Goal: Task Accomplishment & Management: Manage account settings

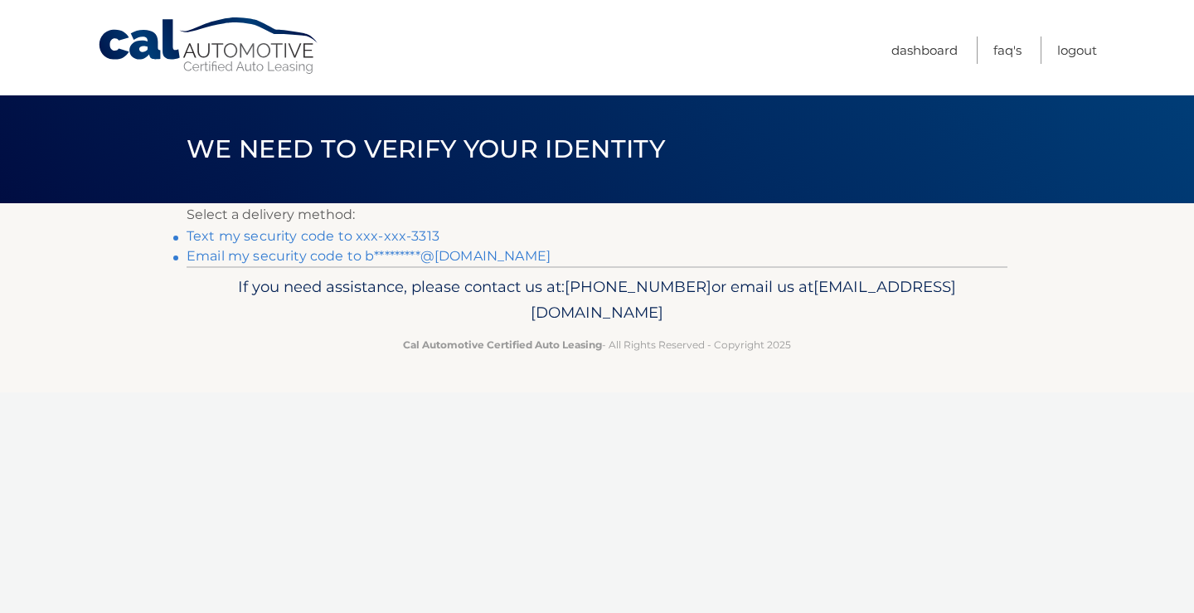
click at [355, 234] on link "Text my security code to xxx-xxx-3313" at bounding box center [313, 236] width 253 height 16
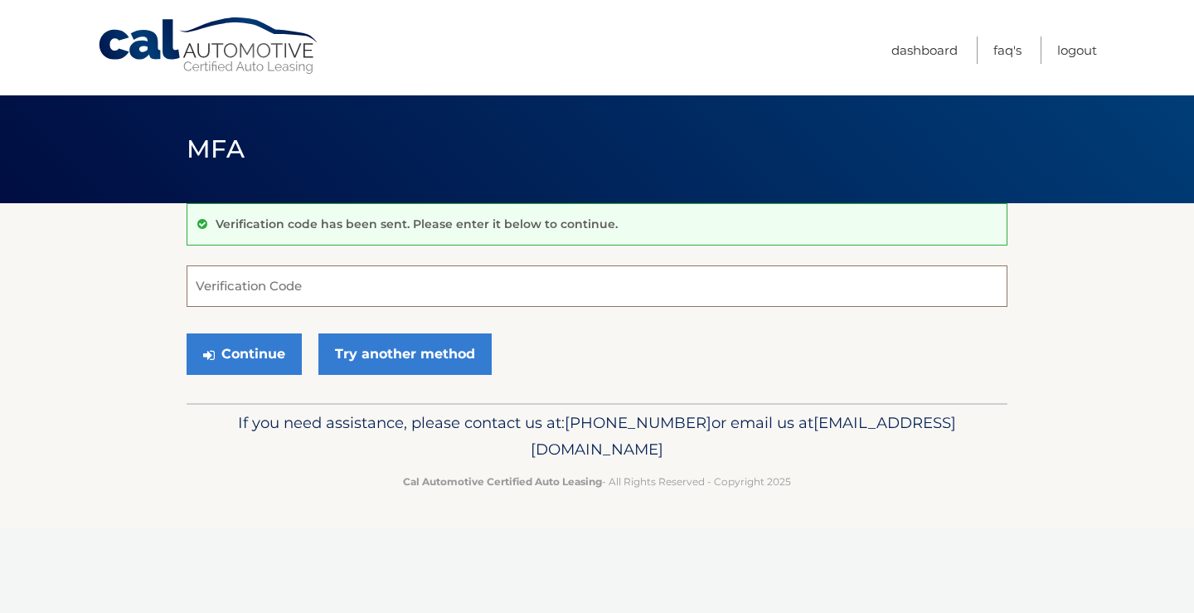
click at [302, 293] on input "Verification Code" at bounding box center [597, 285] width 821 height 41
type input "951018"
click at [267, 347] on button "Continue" at bounding box center [244, 353] width 115 height 41
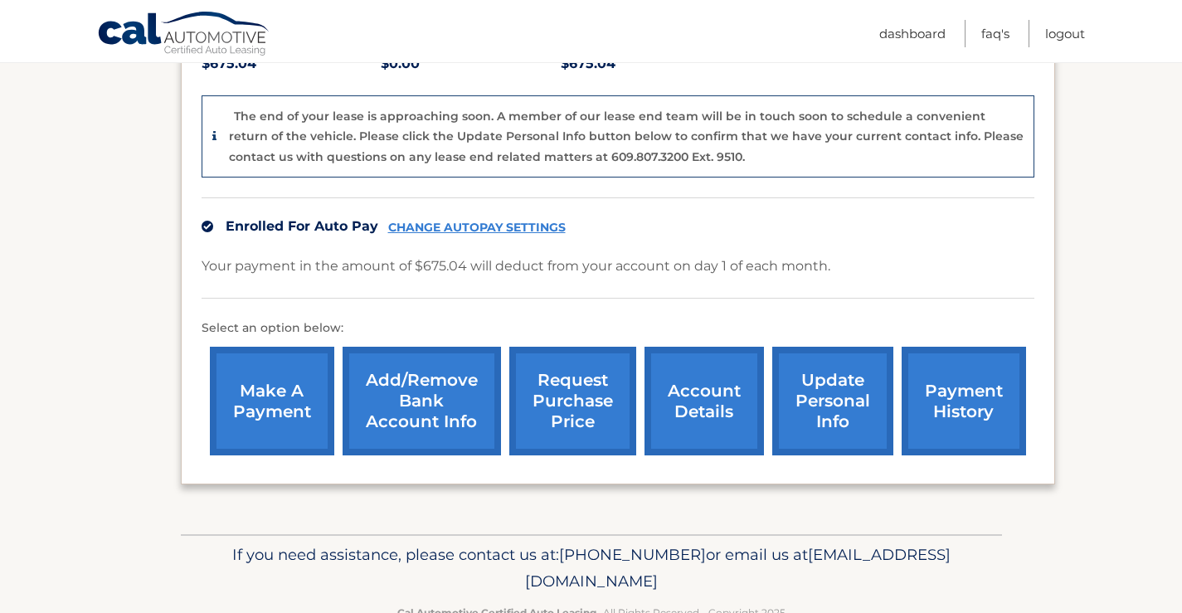
scroll to position [415, 0]
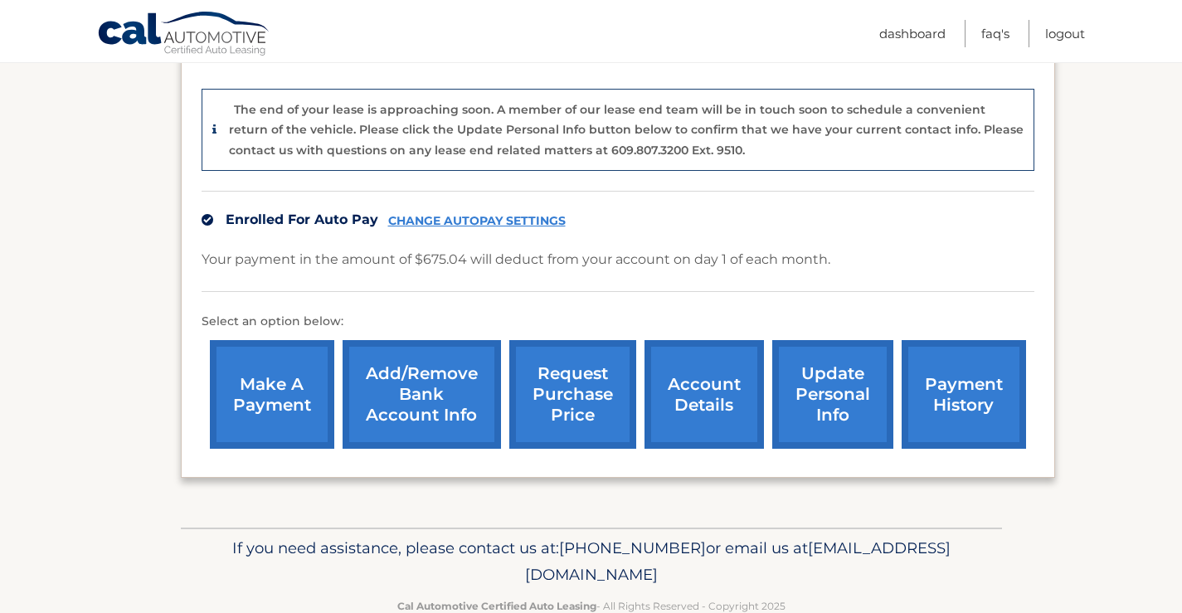
click at [736, 352] on link "account details" at bounding box center [703, 394] width 119 height 109
click at [727, 372] on link "account details" at bounding box center [703, 394] width 119 height 109
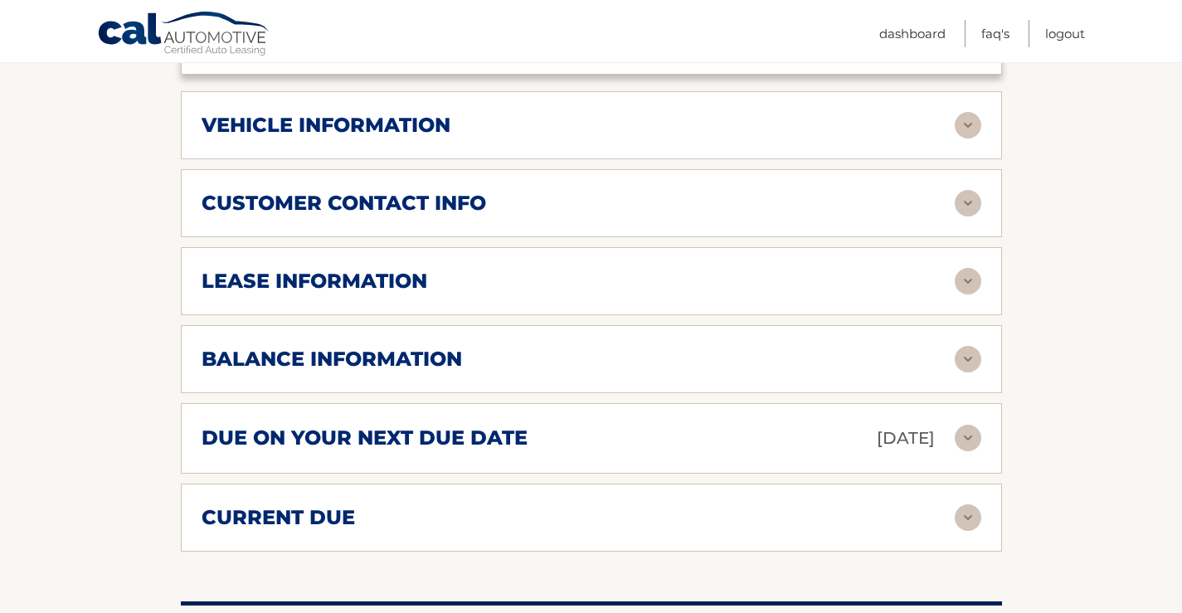
scroll to position [747, 0]
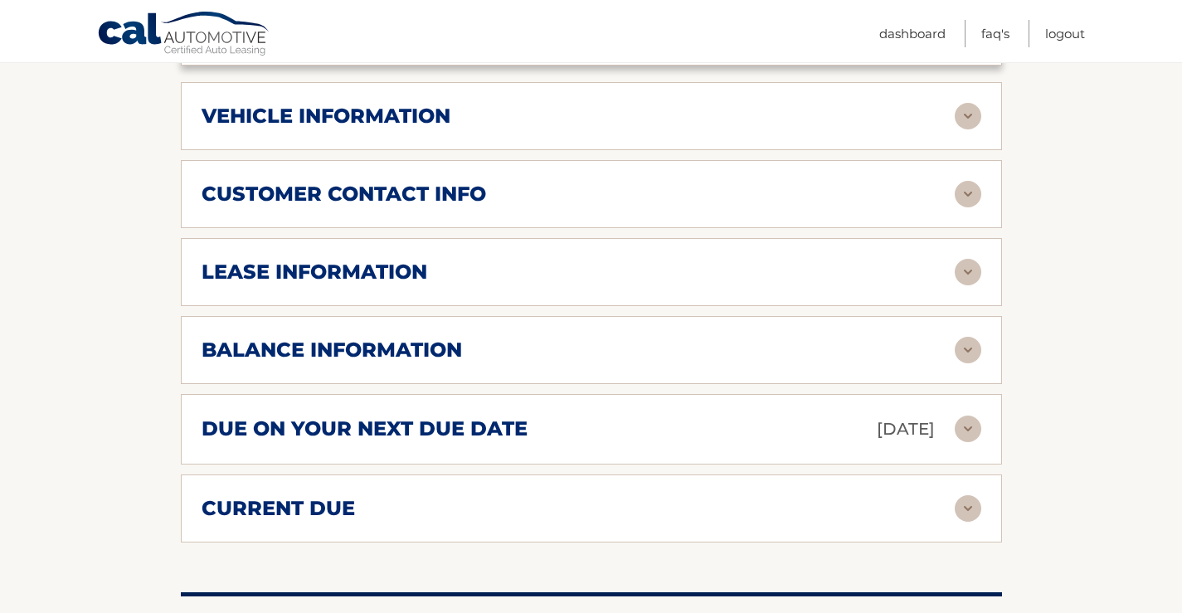
click at [965, 416] on img at bounding box center [968, 429] width 27 height 27
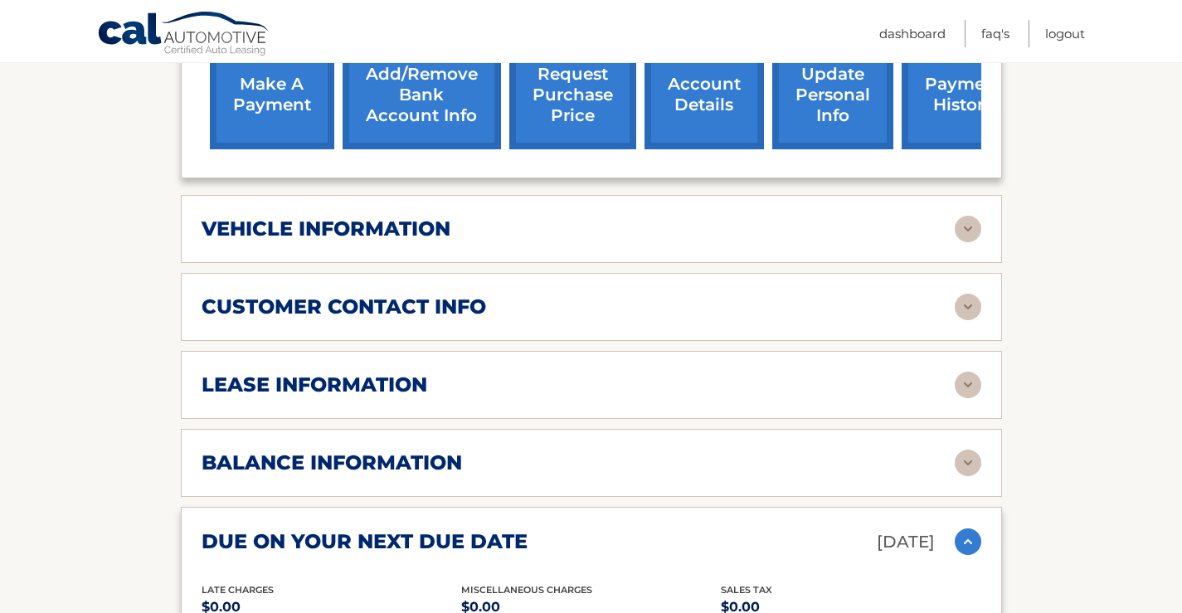
scroll to position [551, 0]
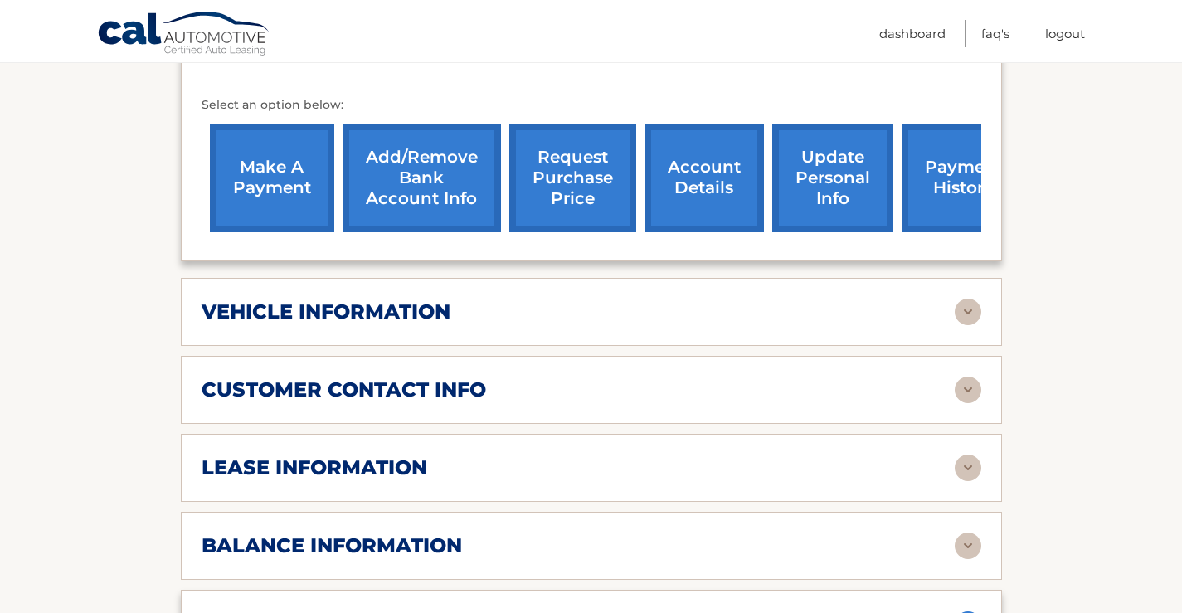
click at [949, 157] on link "payment history" at bounding box center [964, 178] width 124 height 109
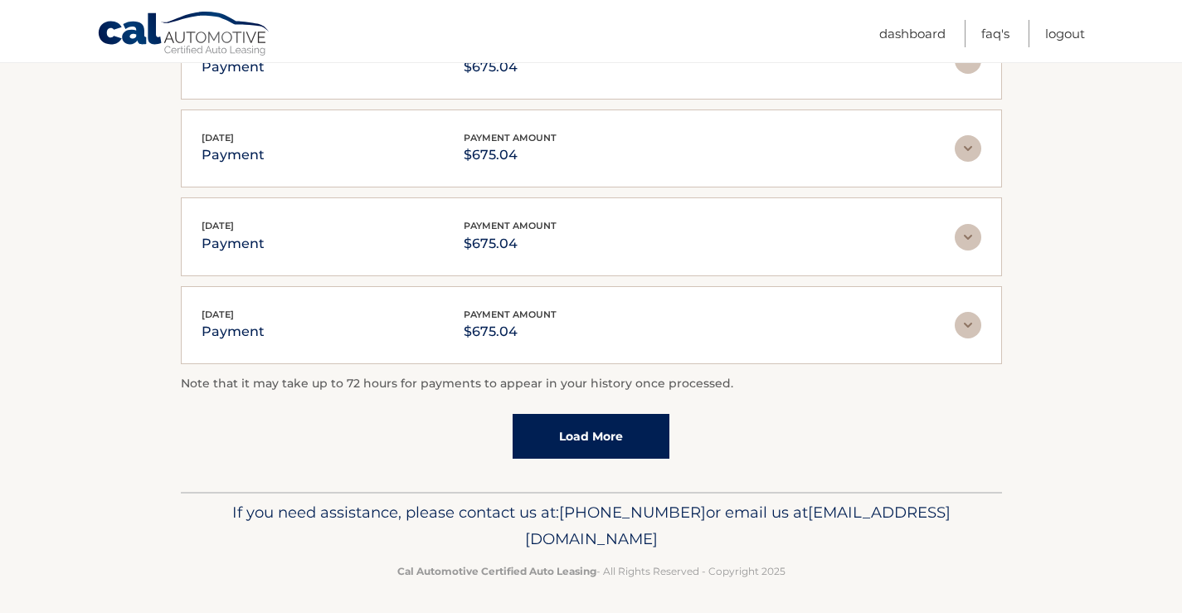
scroll to position [477, 0]
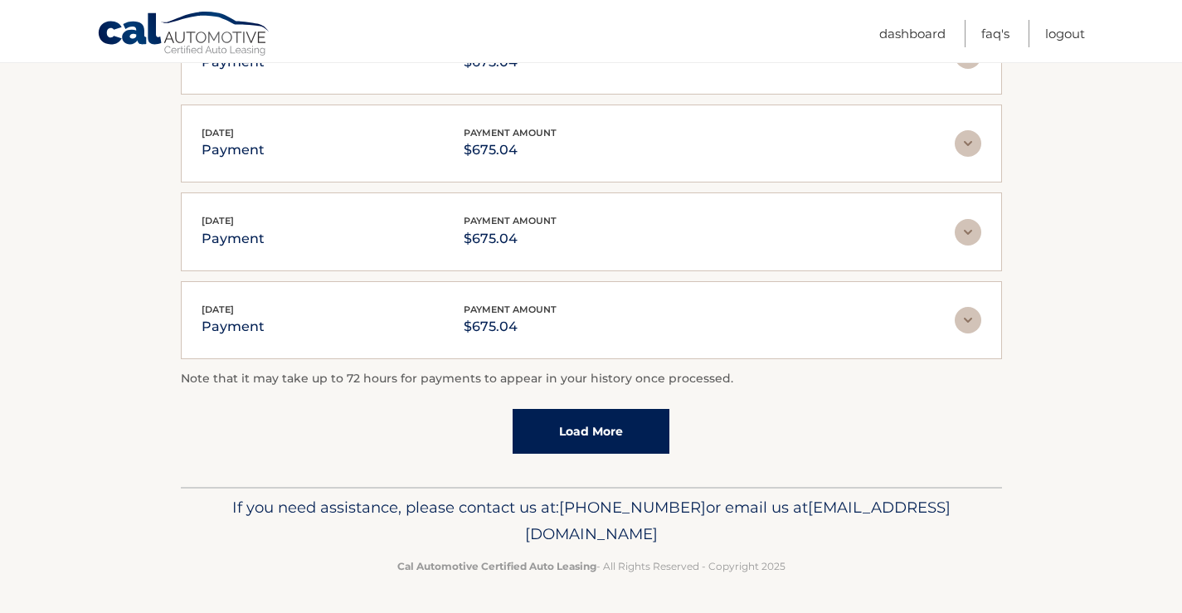
click at [626, 416] on link "Load More" at bounding box center [591, 431] width 157 height 45
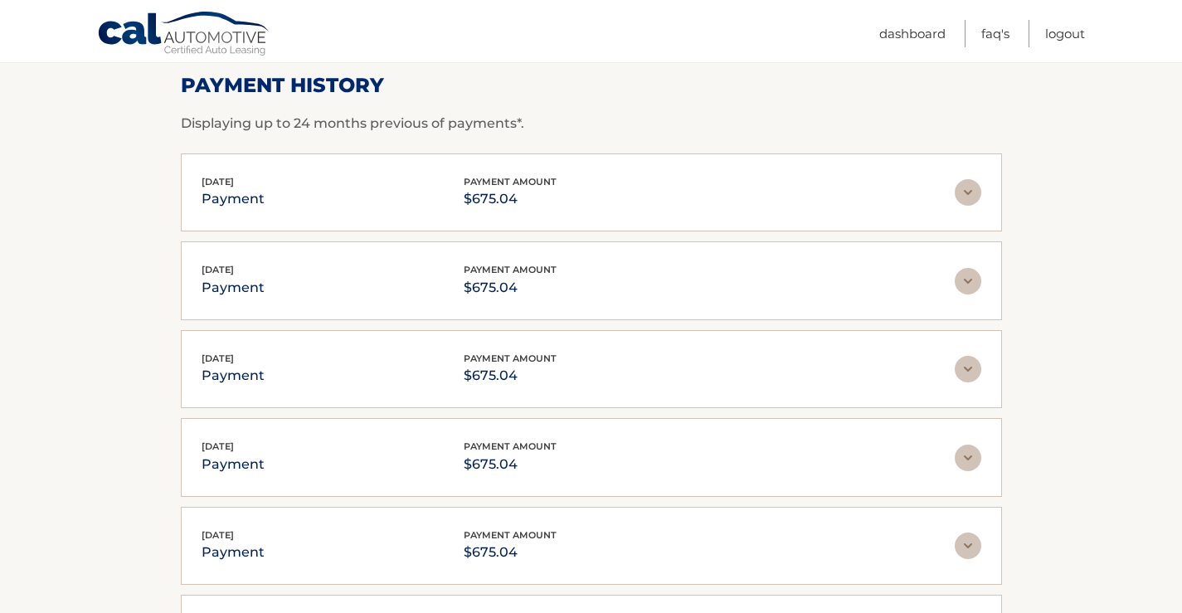
scroll to position [0, 0]
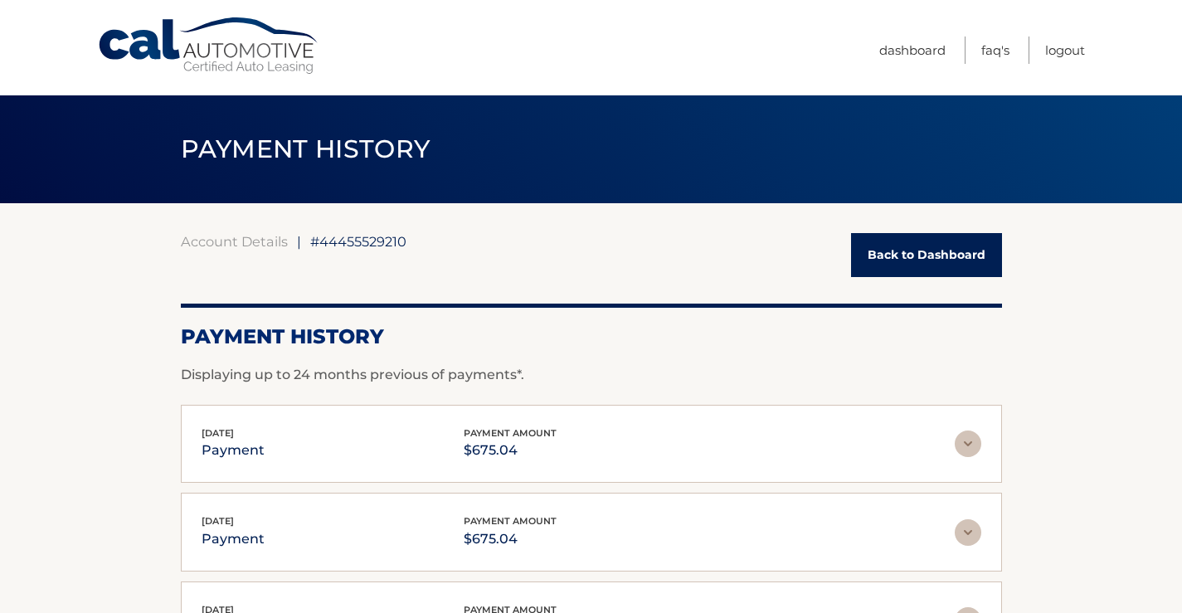
click at [892, 246] on link "Back to Dashboard" at bounding box center [926, 255] width 151 height 44
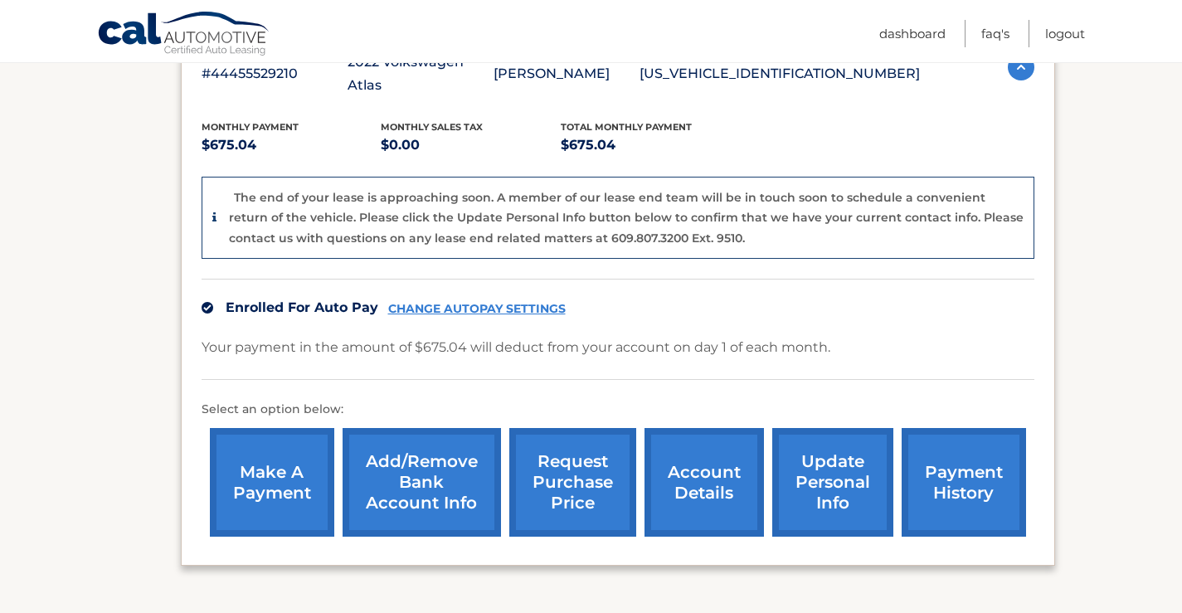
scroll to position [332, 0]
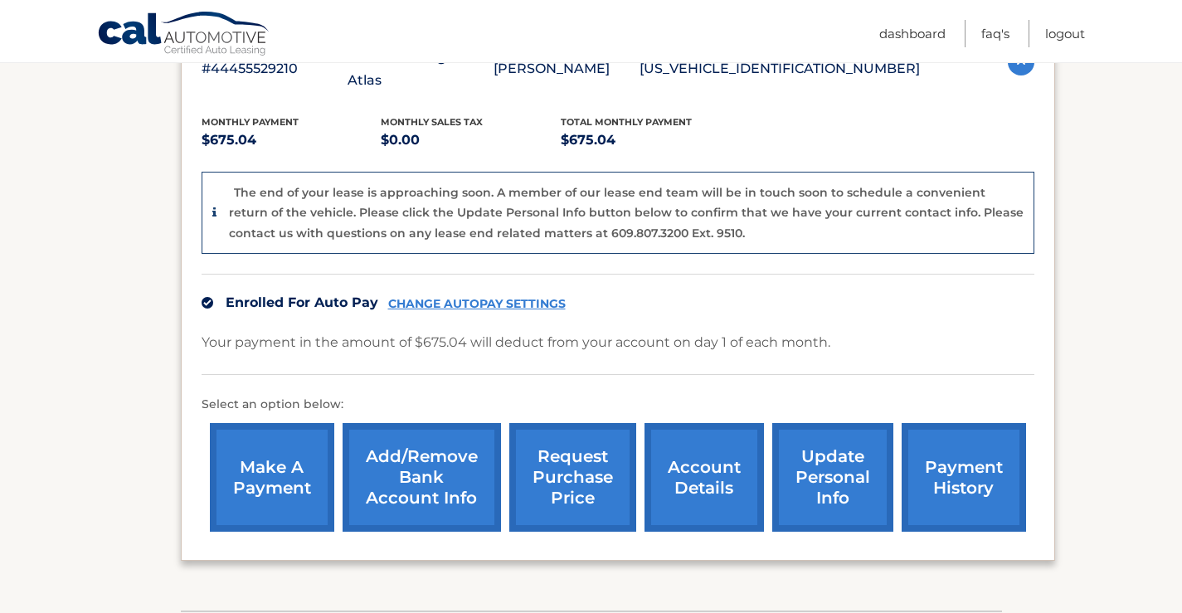
click at [712, 464] on link "account details" at bounding box center [703, 477] width 119 height 109
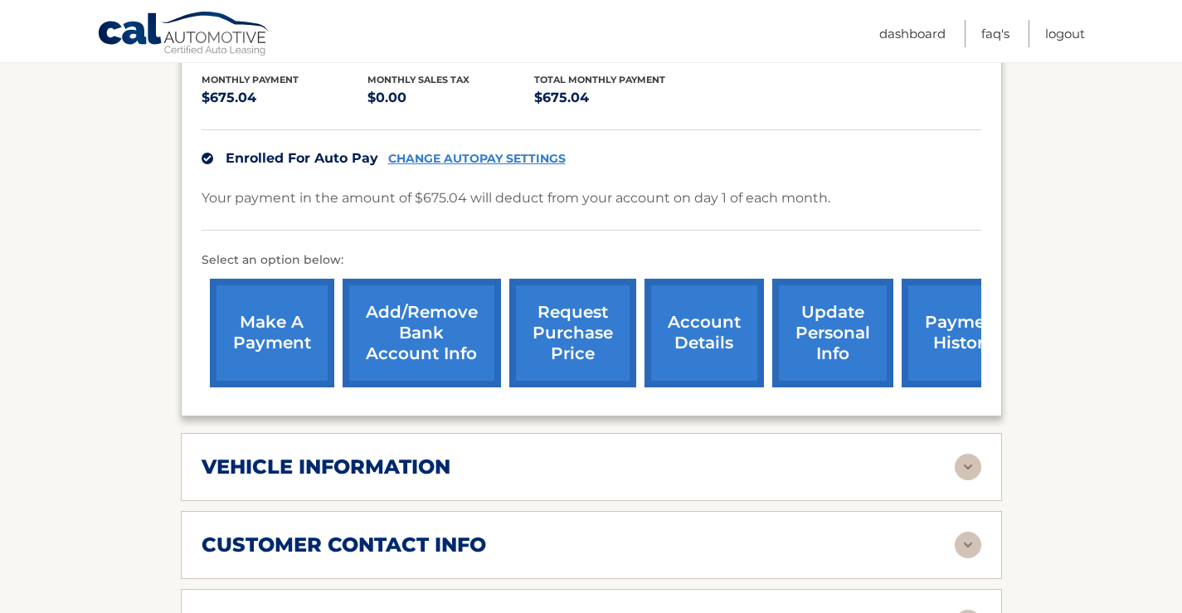
scroll to position [415, 0]
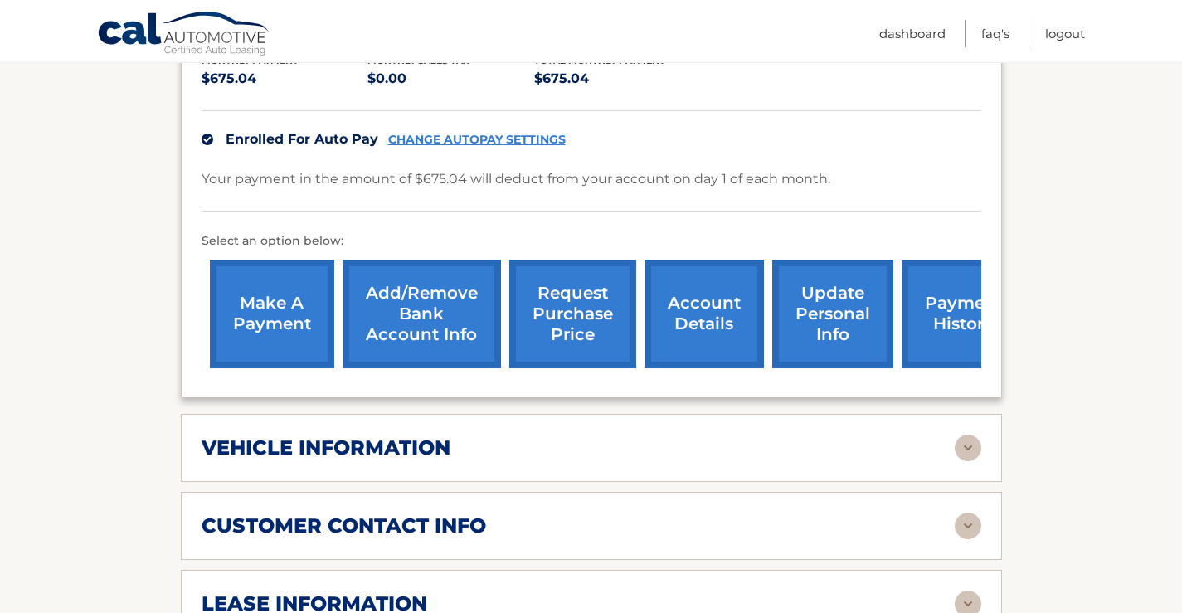
click at [973, 435] on img at bounding box center [968, 448] width 27 height 27
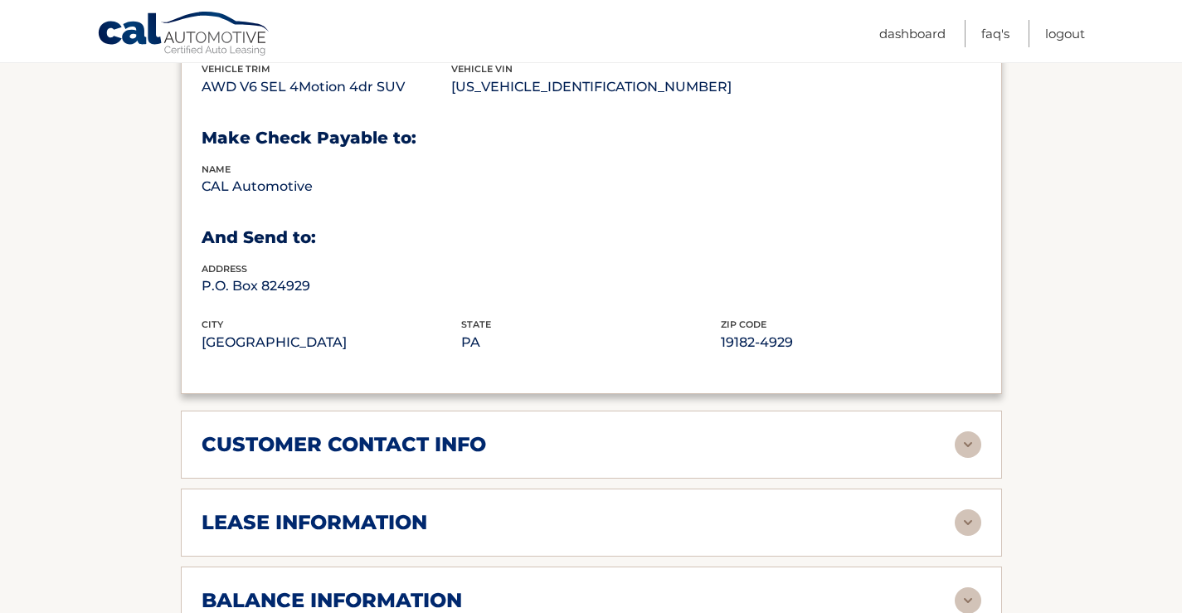
scroll to position [912, 0]
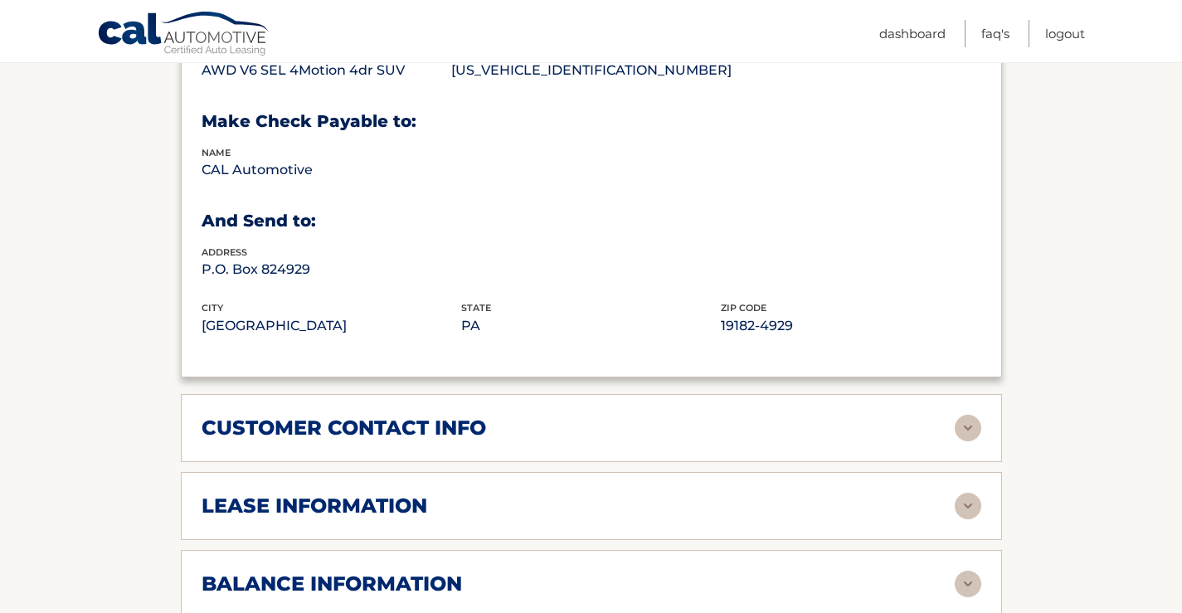
click at [970, 493] on img at bounding box center [968, 506] width 27 height 27
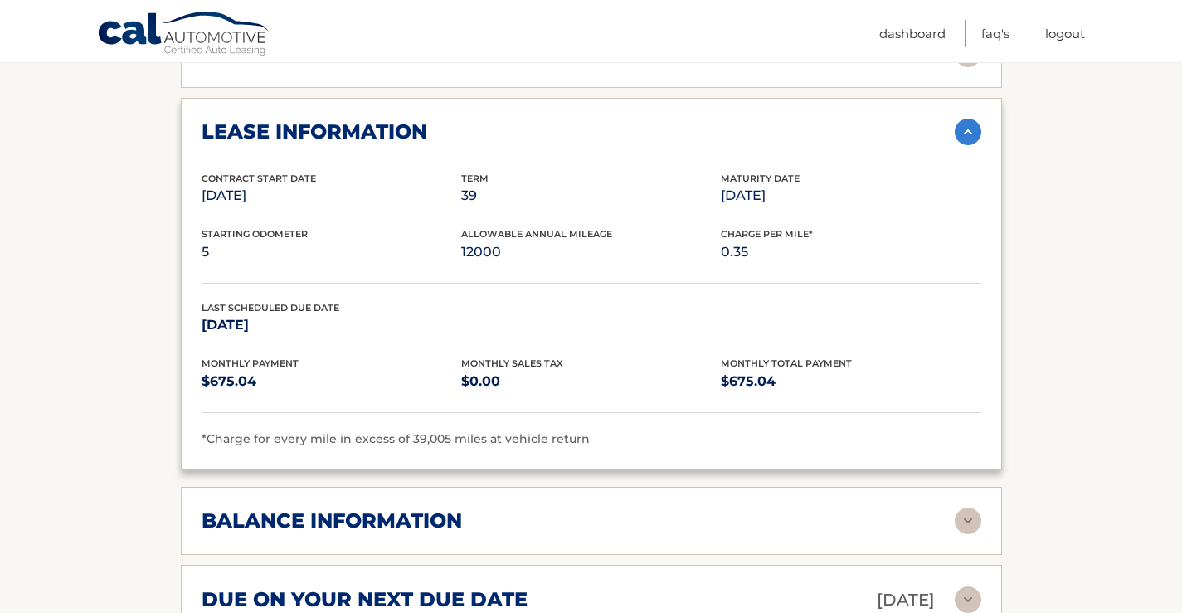
scroll to position [1244, 0]
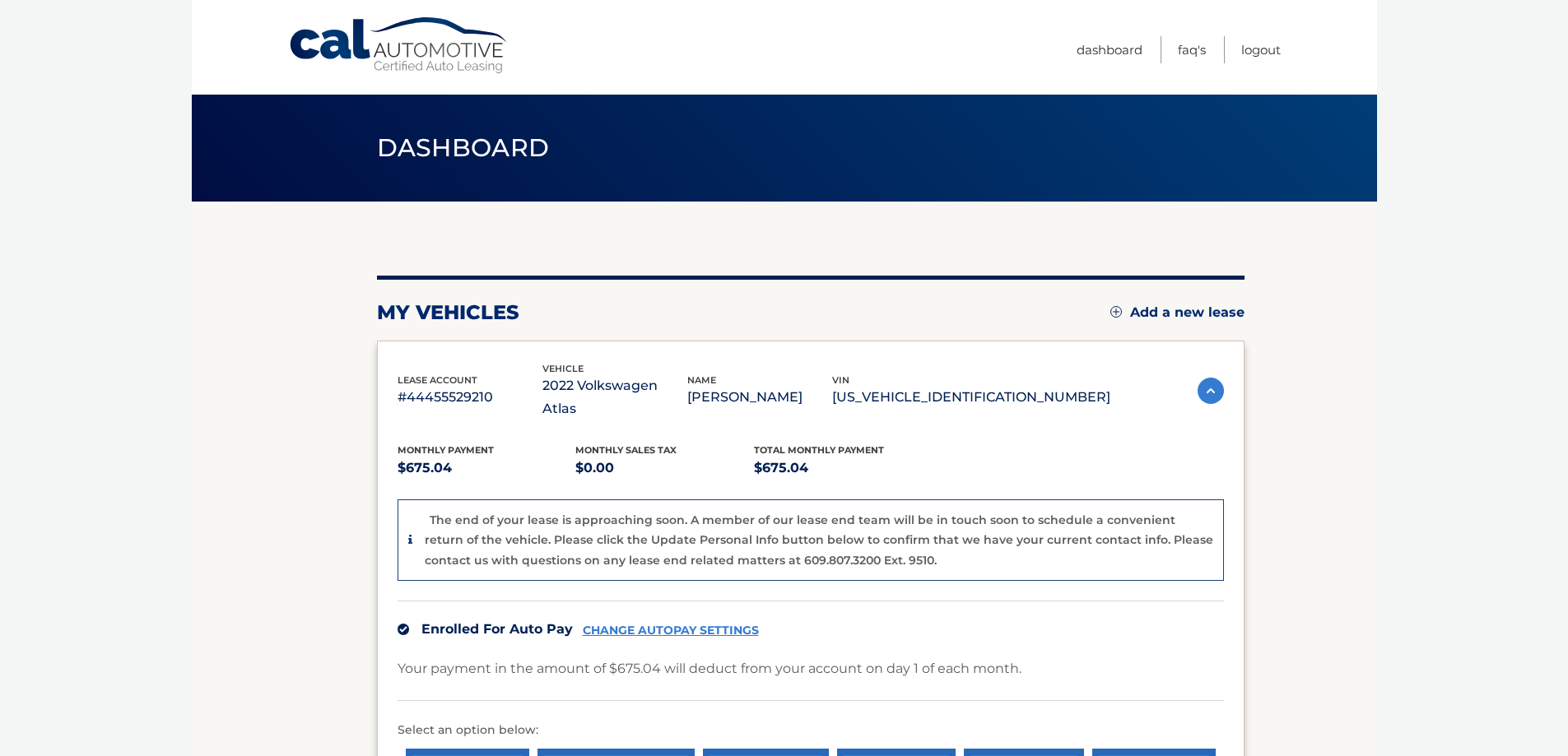
click at [1207, 378] on img at bounding box center [1211, 391] width 27 height 27
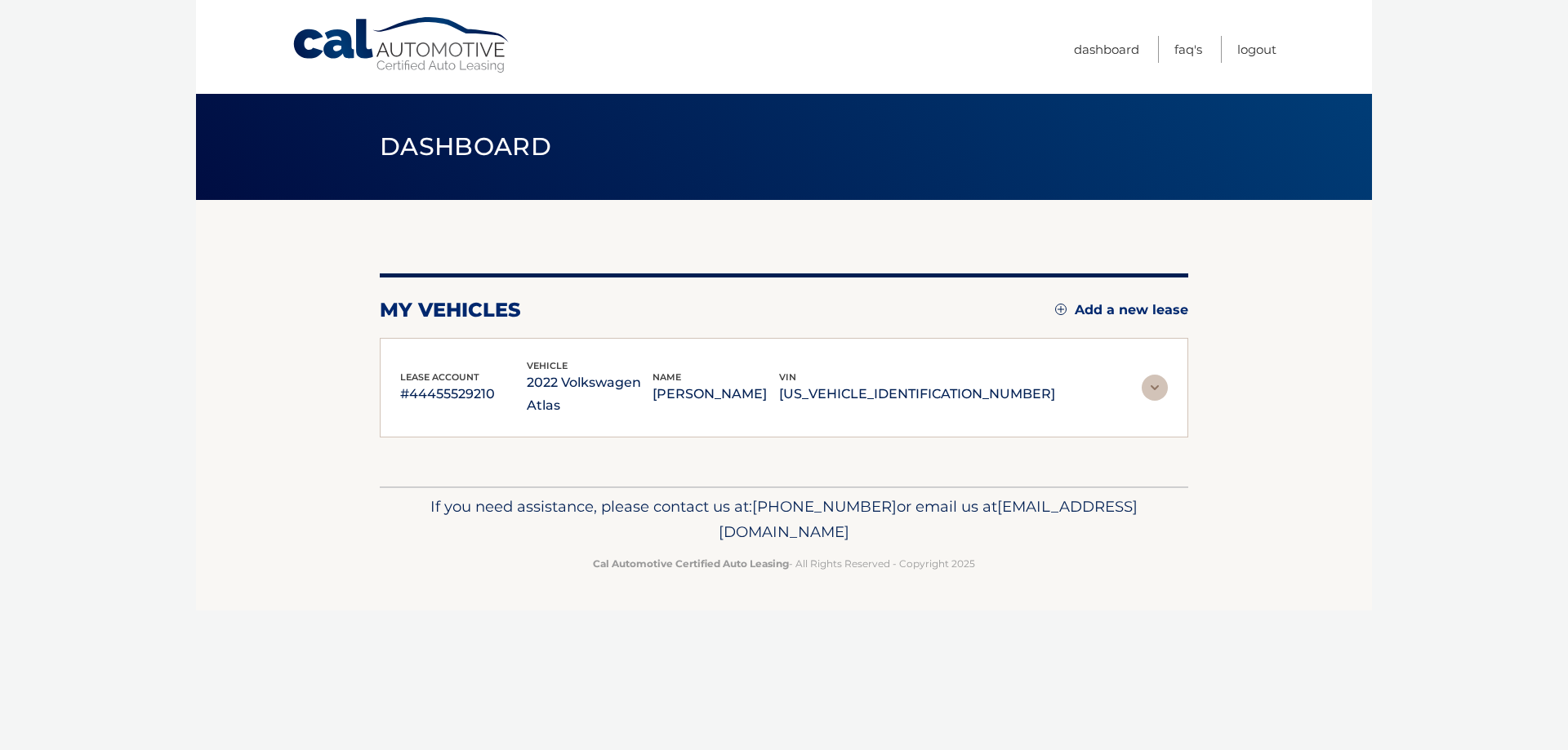
click at [1146, 375] on img at bounding box center [1155, 388] width 27 height 27
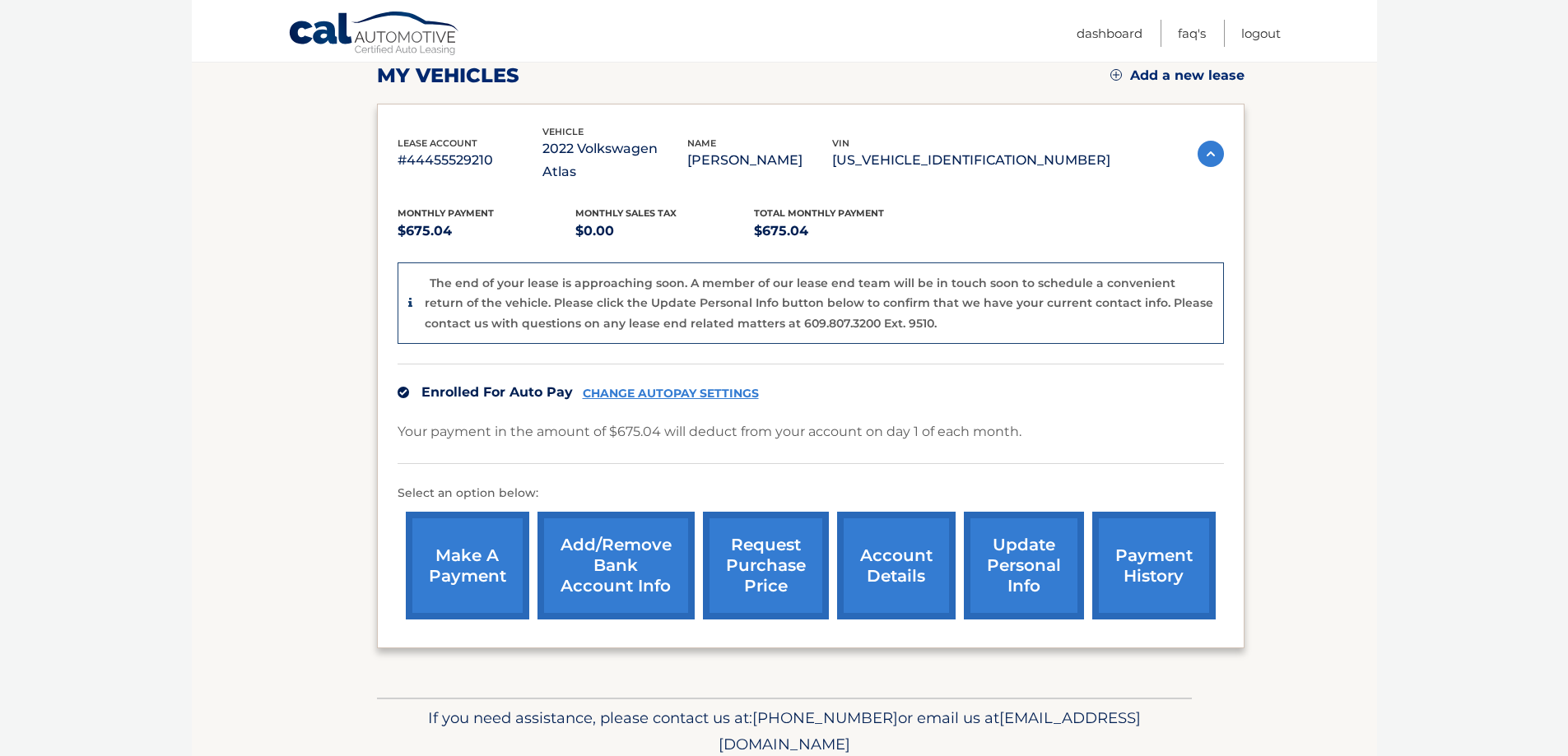
scroll to position [247, 0]
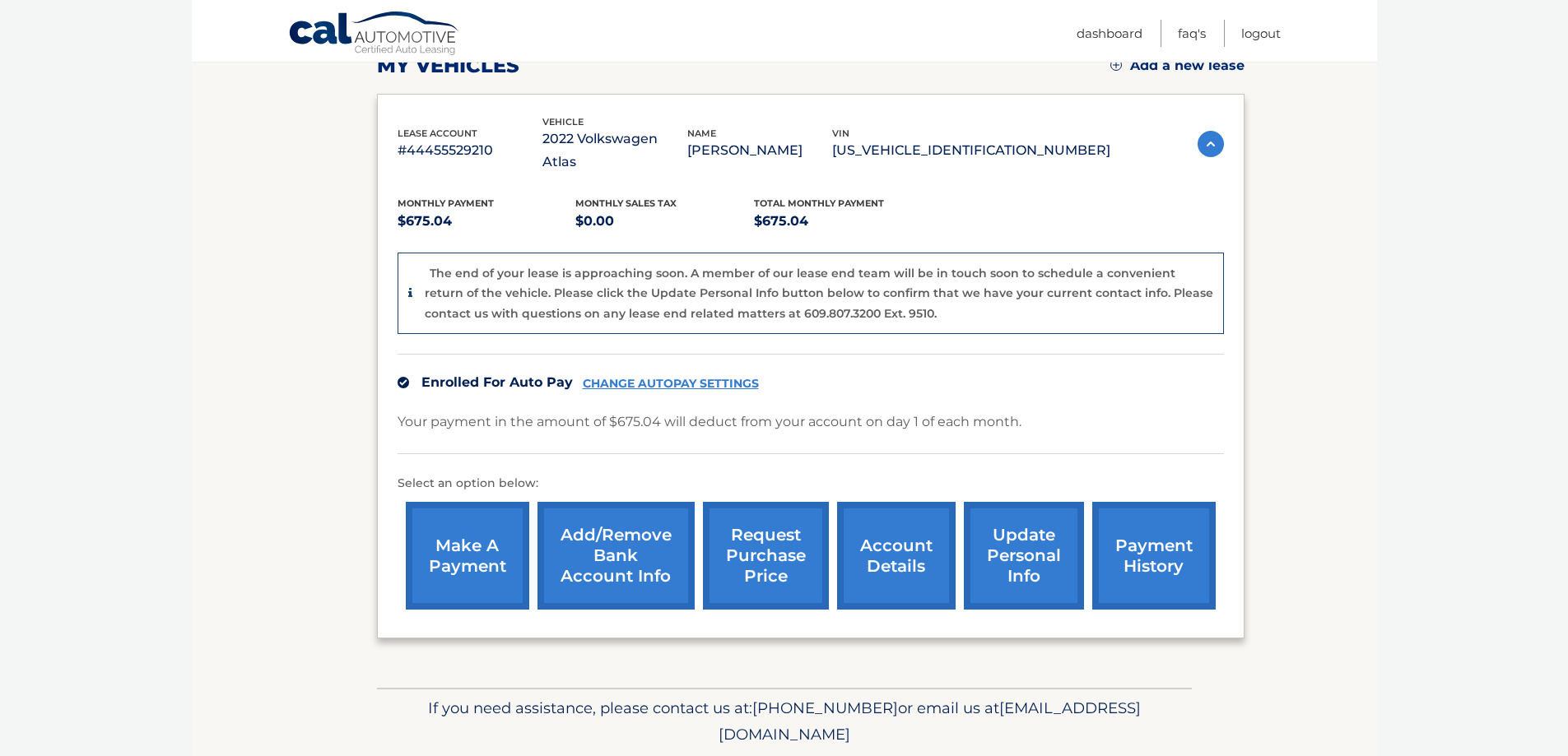
click at [1028, 509] on link "update personal info" at bounding box center [1023, 556] width 120 height 108
click at [480, 510] on link "make a payment" at bounding box center [467, 556] width 123 height 108
click at [752, 519] on link "request purchase price" at bounding box center [765, 556] width 126 height 108
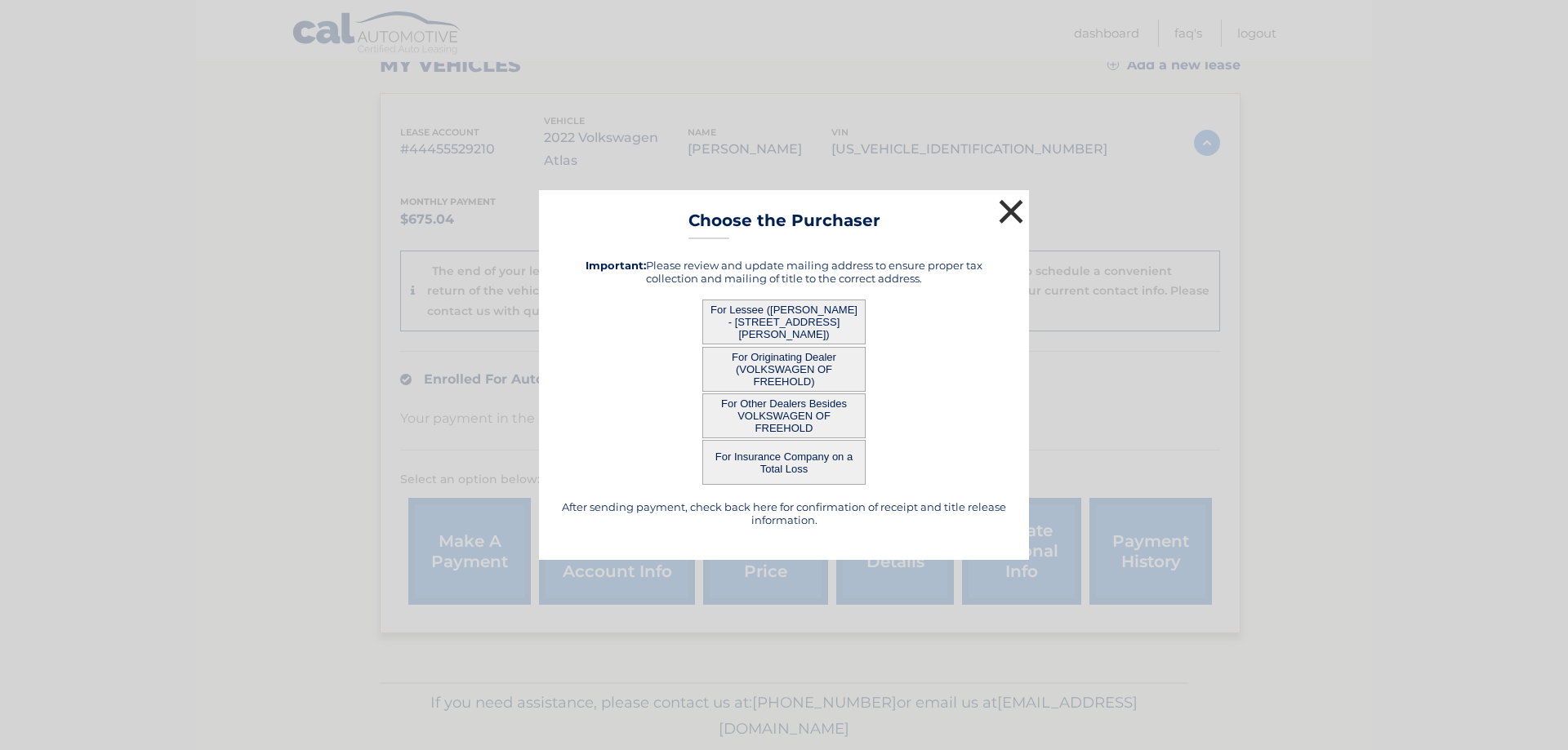
click at [1017, 206] on button "×" at bounding box center [1010, 211] width 32 height 32
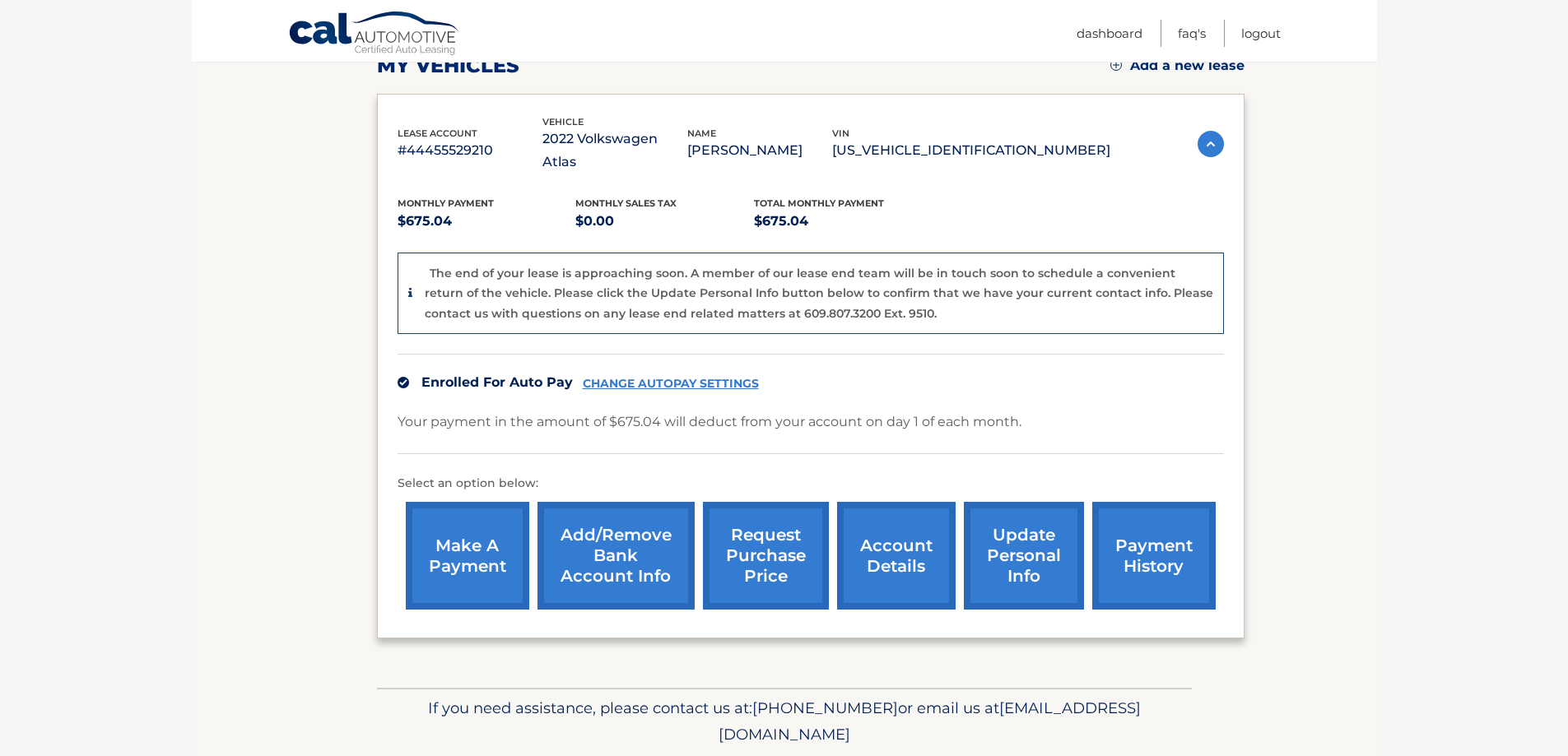
click at [900, 521] on link "account details" at bounding box center [896, 556] width 118 height 108
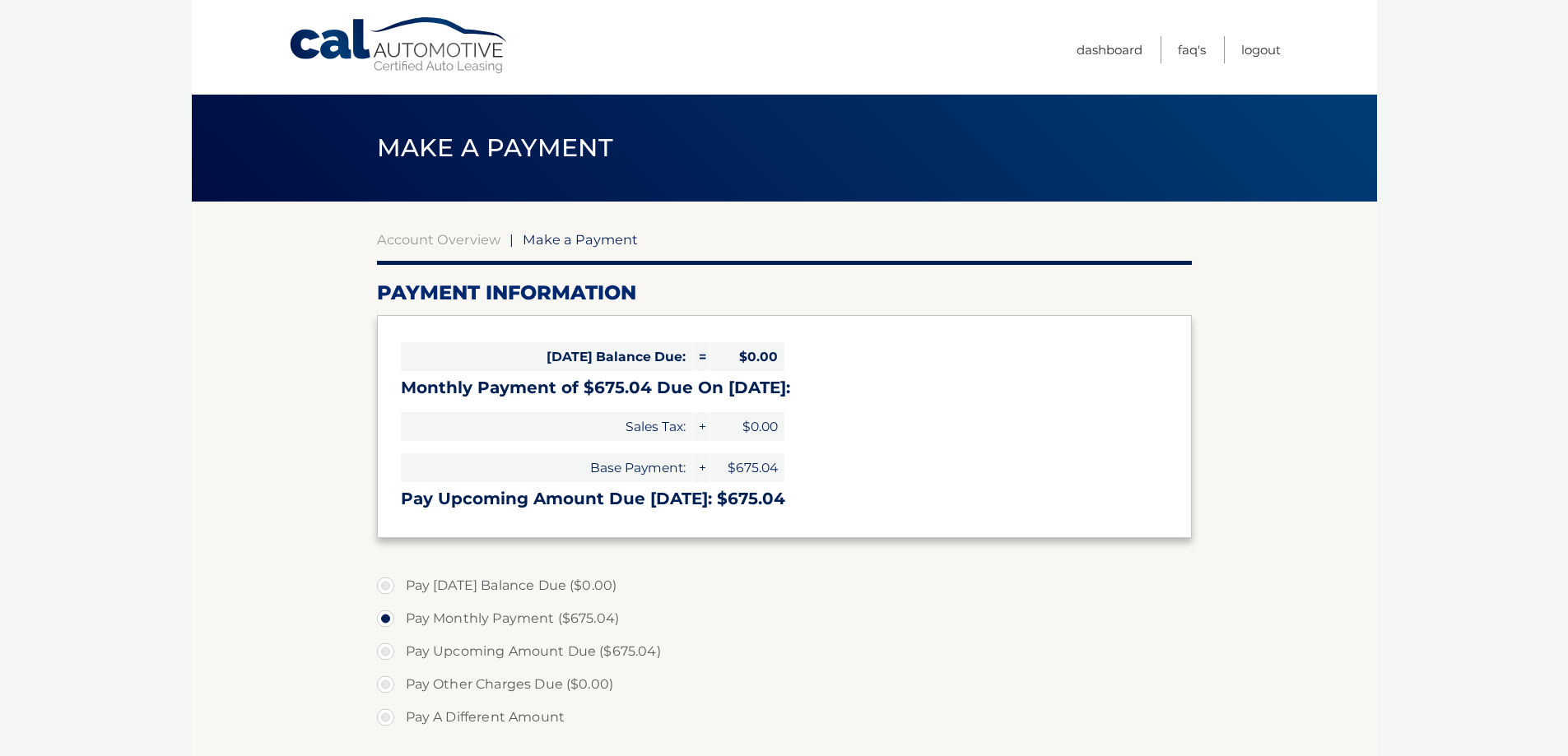
select select "OGQxYjA1YWItOGE2Yi00ZTI2LWI0YmYtZTI0Yjg0MDg5NTkw"
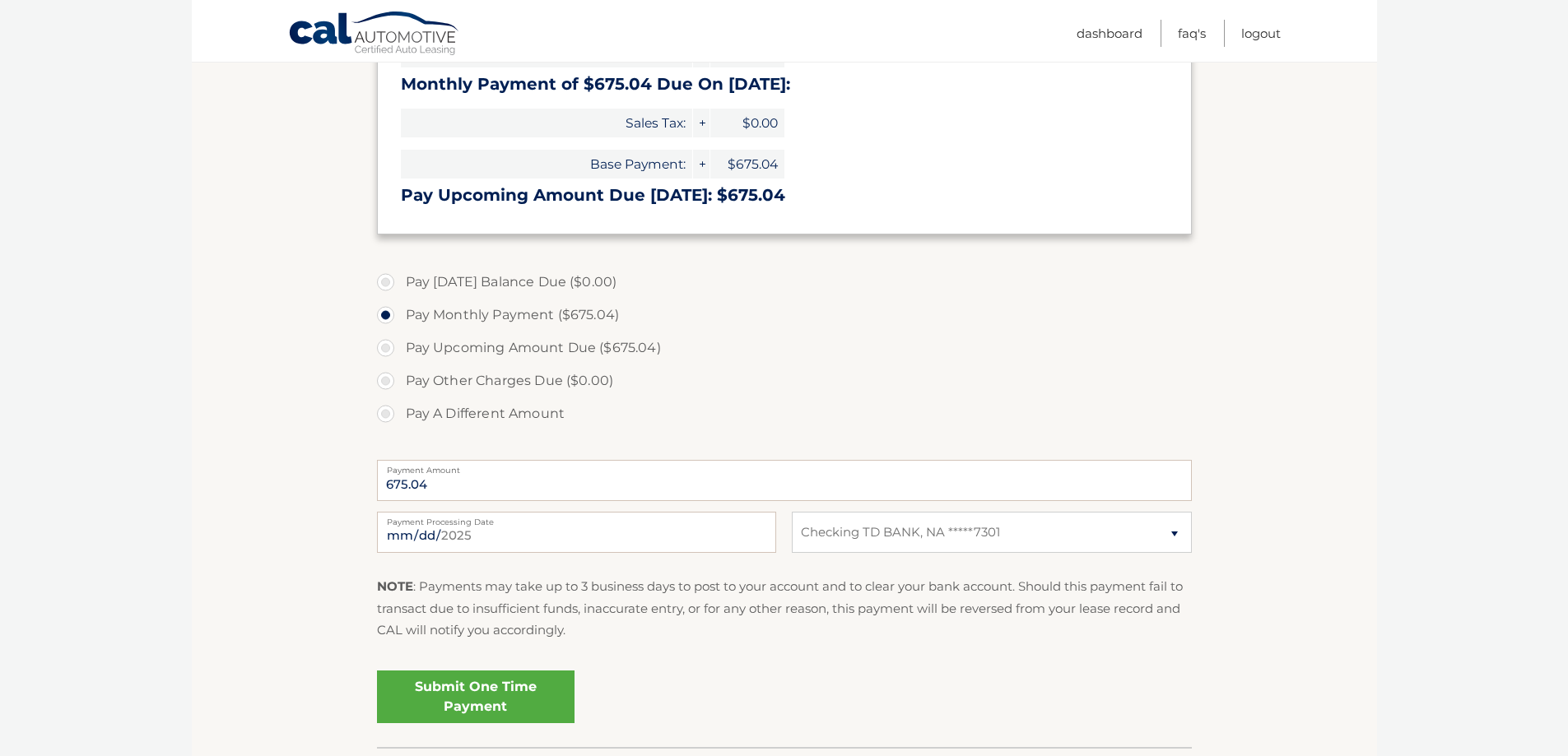
scroll to position [412, 0]
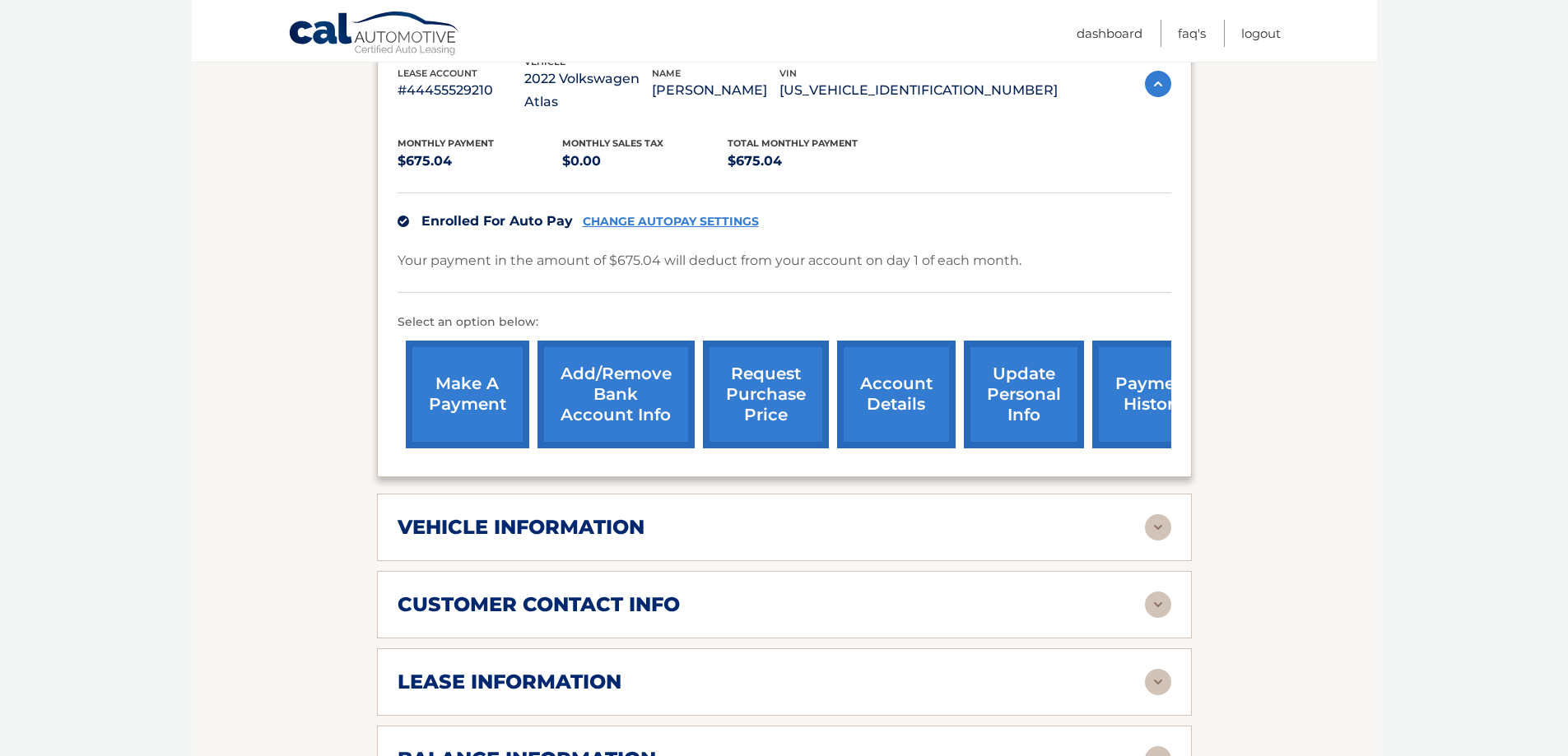
scroll to position [329, 0]
click at [1165, 514] on img at bounding box center [1158, 527] width 27 height 27
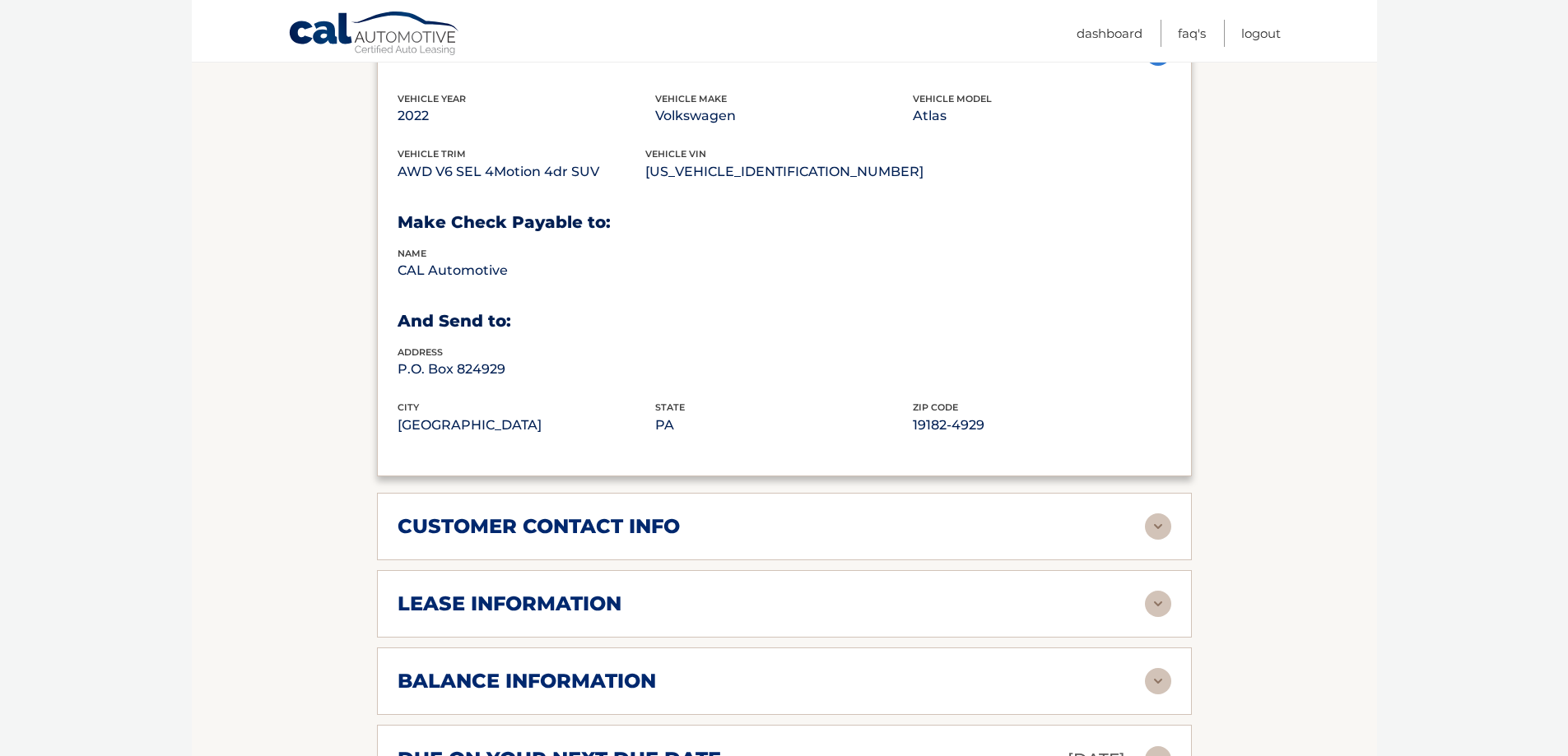
scroll to position [822, 0]
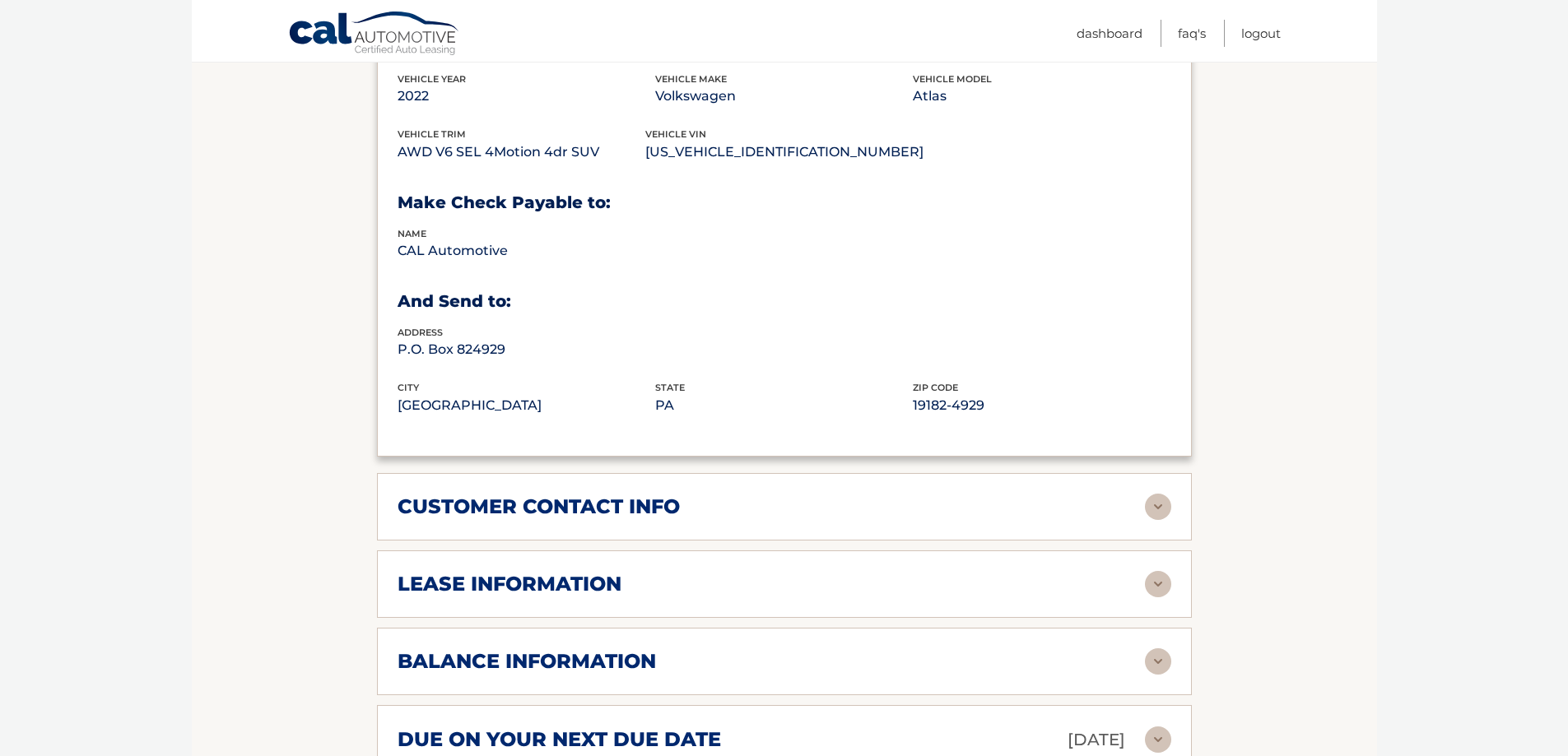
click at [1159, 571] on img at bounding box center [1158, 584] width 27 height 27
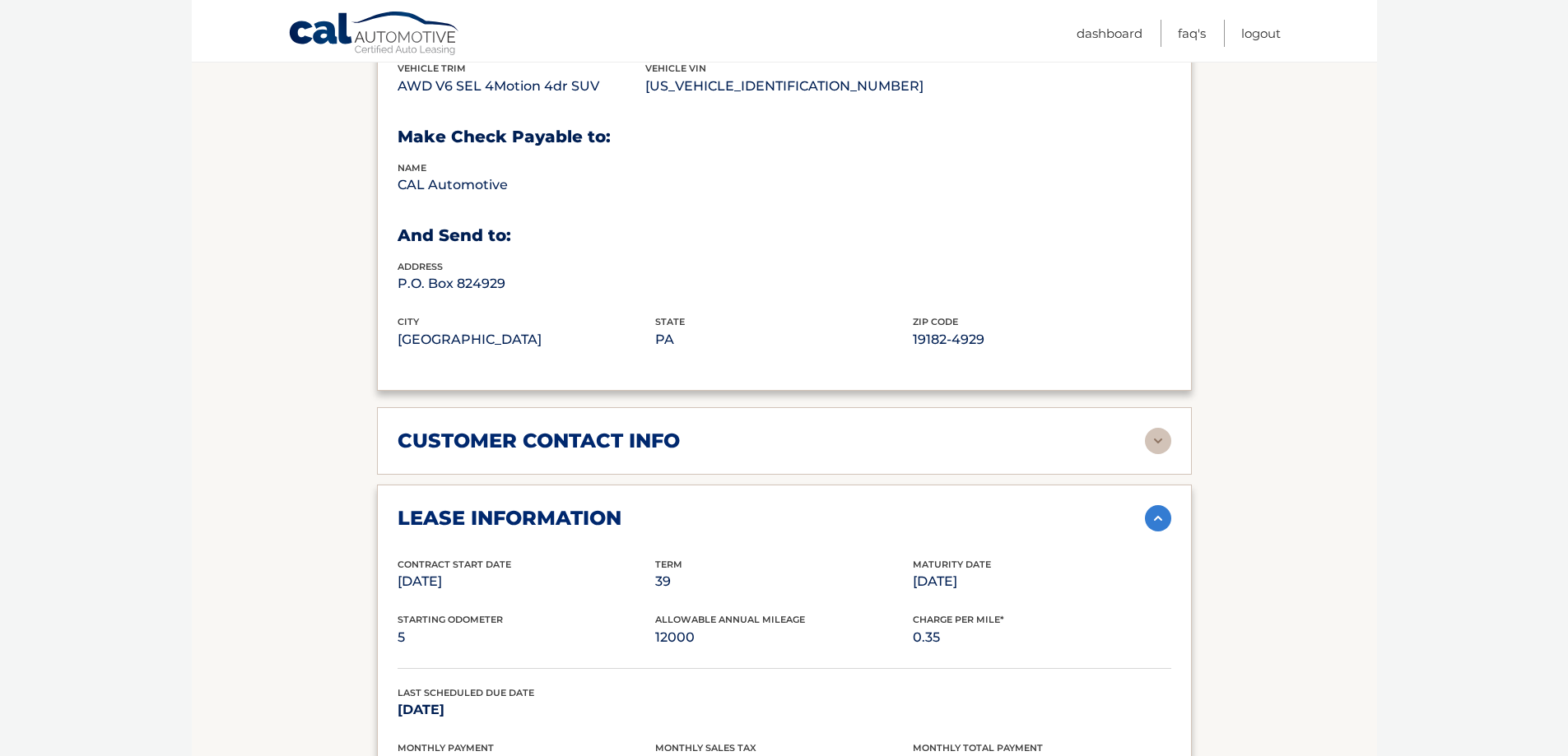
scroll to position [987, 0]
